Goal: Information Seeking & Learning: Understand process/instructions

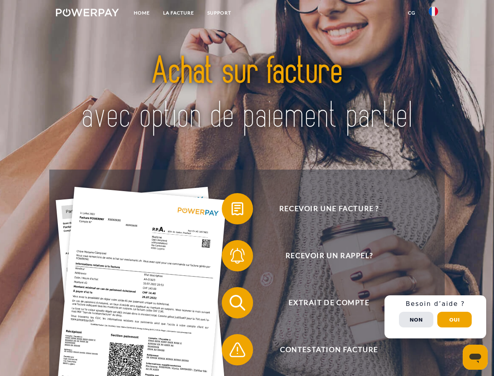
click at [87, 14] on img at bounding box center [87, 13] width 63 height 8
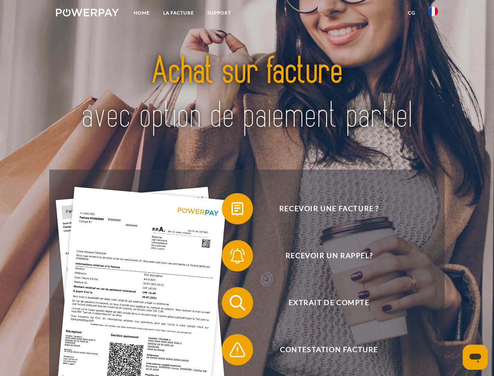
click at [434, 14] on img at bounding box center [433, 11] width 9 height 9
click at [412, 13] on link "CG" at bounding box center [412, 13] width 21 height 14
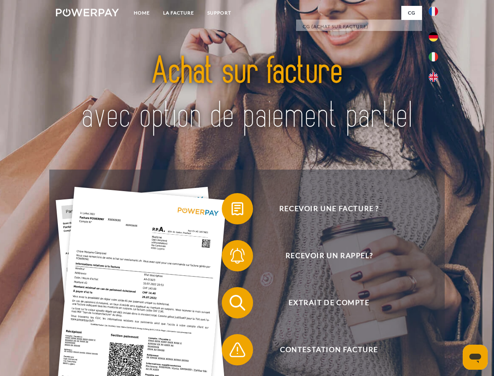
click at [232, 210] on span at bounding box center [225, 208] width 39 height 39
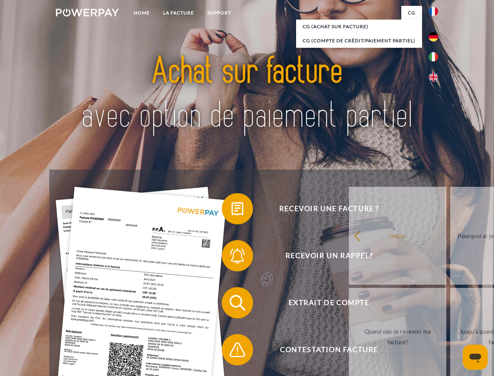
click at [232, 257] on span at bounding box center [225, 255] width 39 height 39
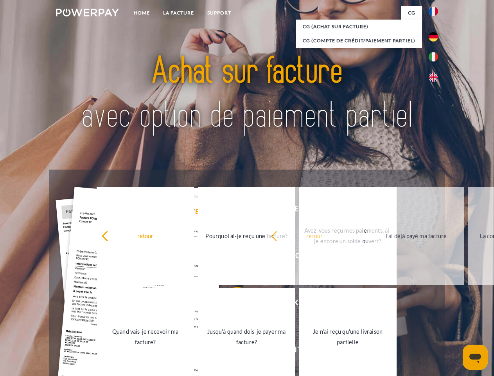
click at [232, 304] on link "Jusqu'à quand dois-je payer ma facture?" at bounding box center [246, 337] width 97 height 98
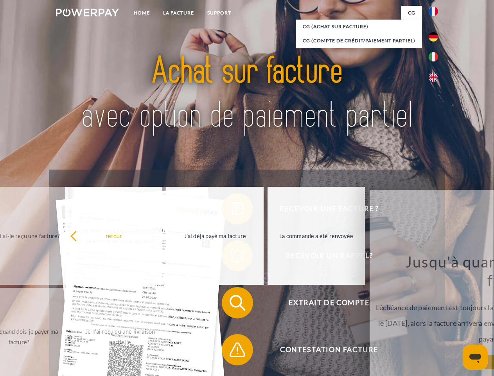
click at [232, 351] on span at bounding box center [225, 349] width 39 height 39
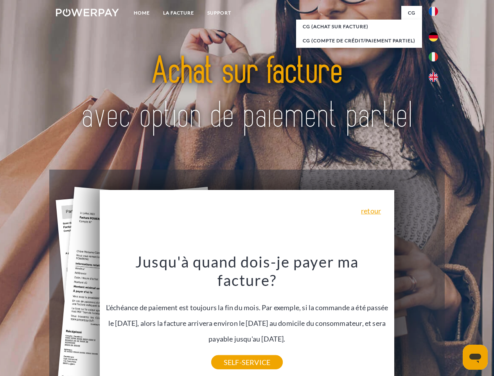
click at [436, 317] on div "Recevoir une facture ? Recevoir un rappel? Extrait de compte retour" at bounding box center [246, 325] width 395 height 313
click at [416, 318] on span "Extrait de compte" at bounding box center [329, 302] width 192 height 31
click at [455, 319] on header "Home LA FACTURE Support" at bounding box center [247, 270] width 494 height 541
